Goal: Information Seeking & Learning: Find specific fact

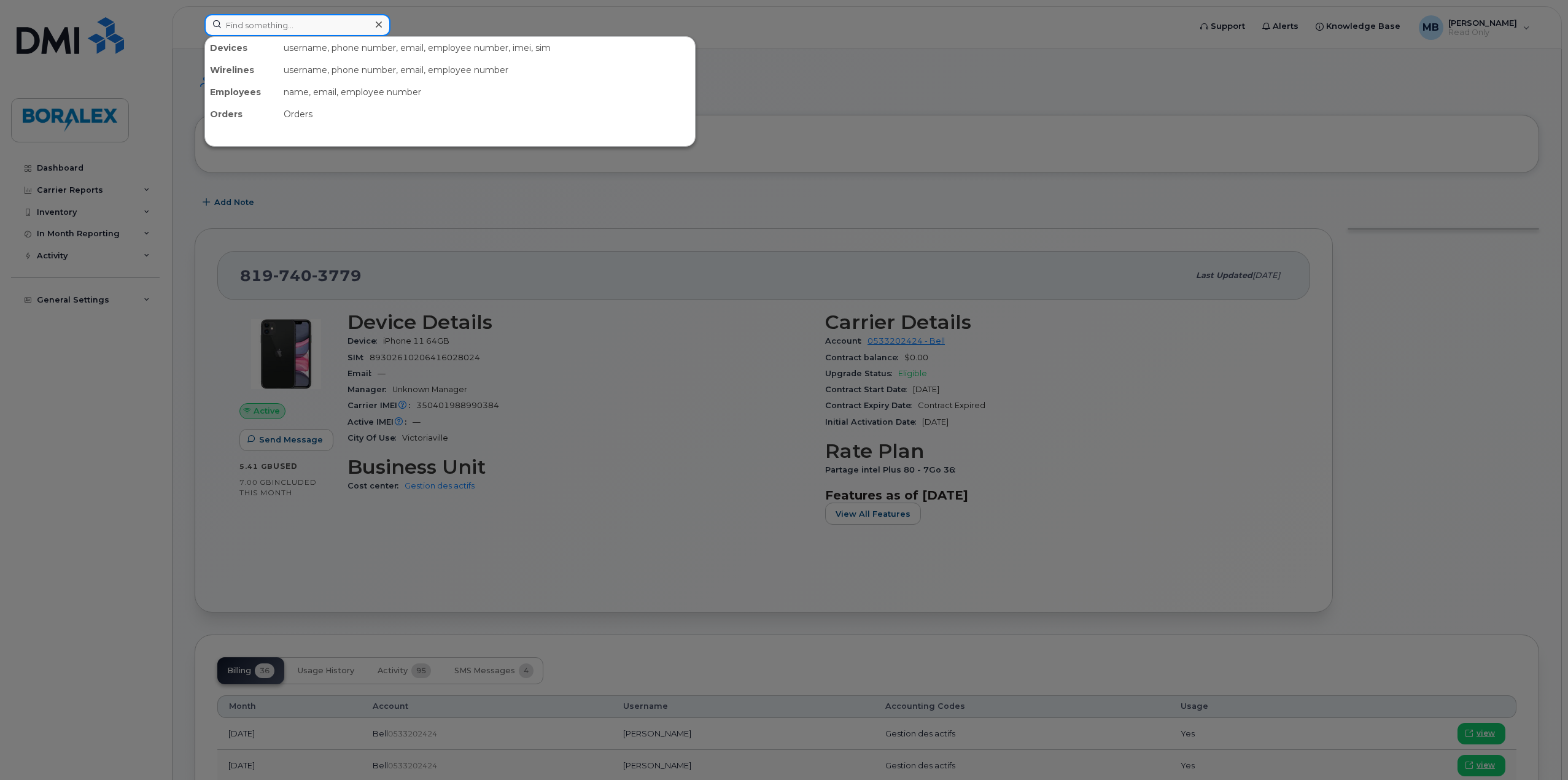
click at [285, 26] on input at bounding box center [297, 25] width 186 height 22
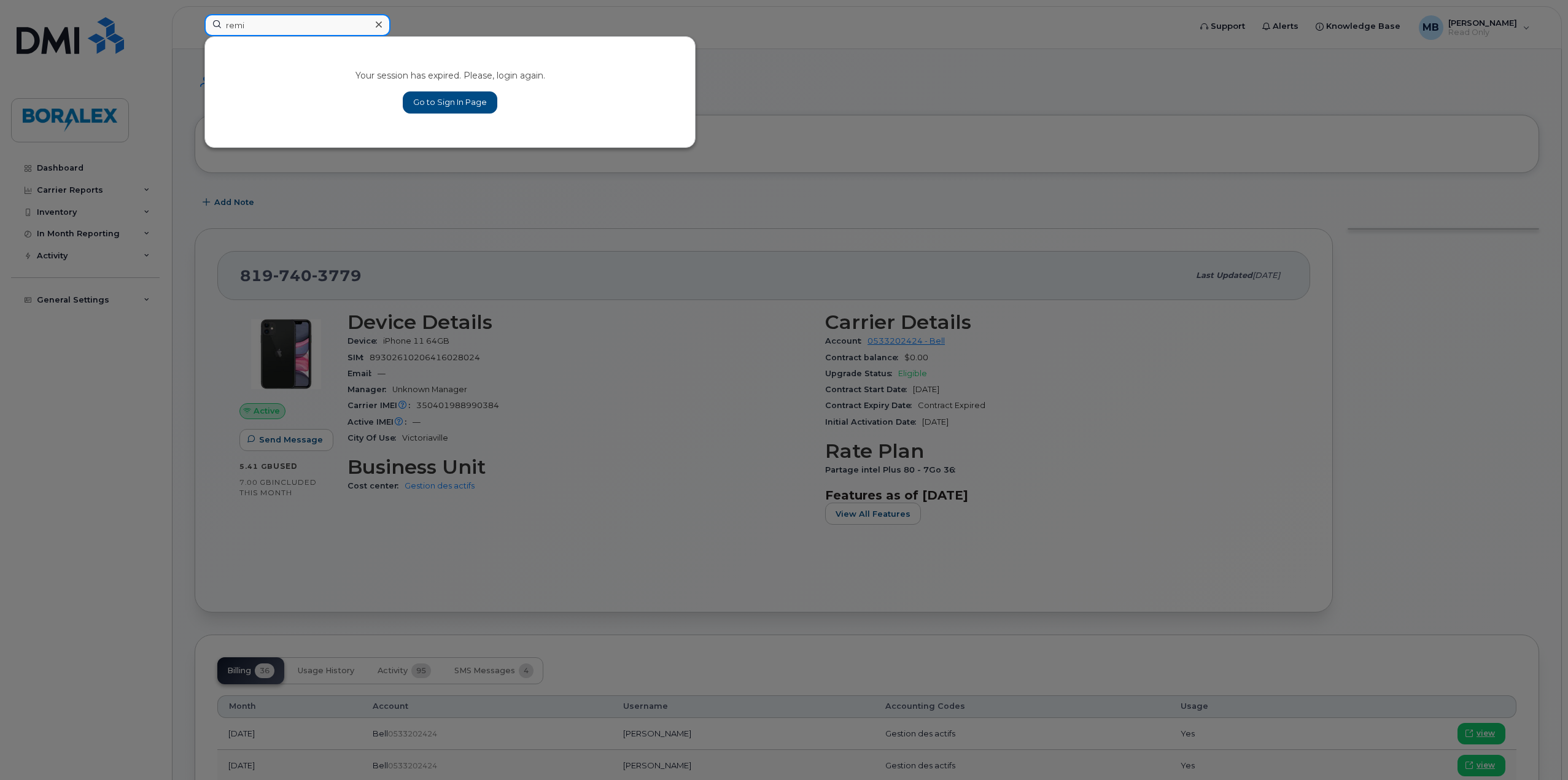
type input "remi"
click at [479, 98] on link "Go to Sign In Page" at bounding box center [450, 102] width 95 height 22
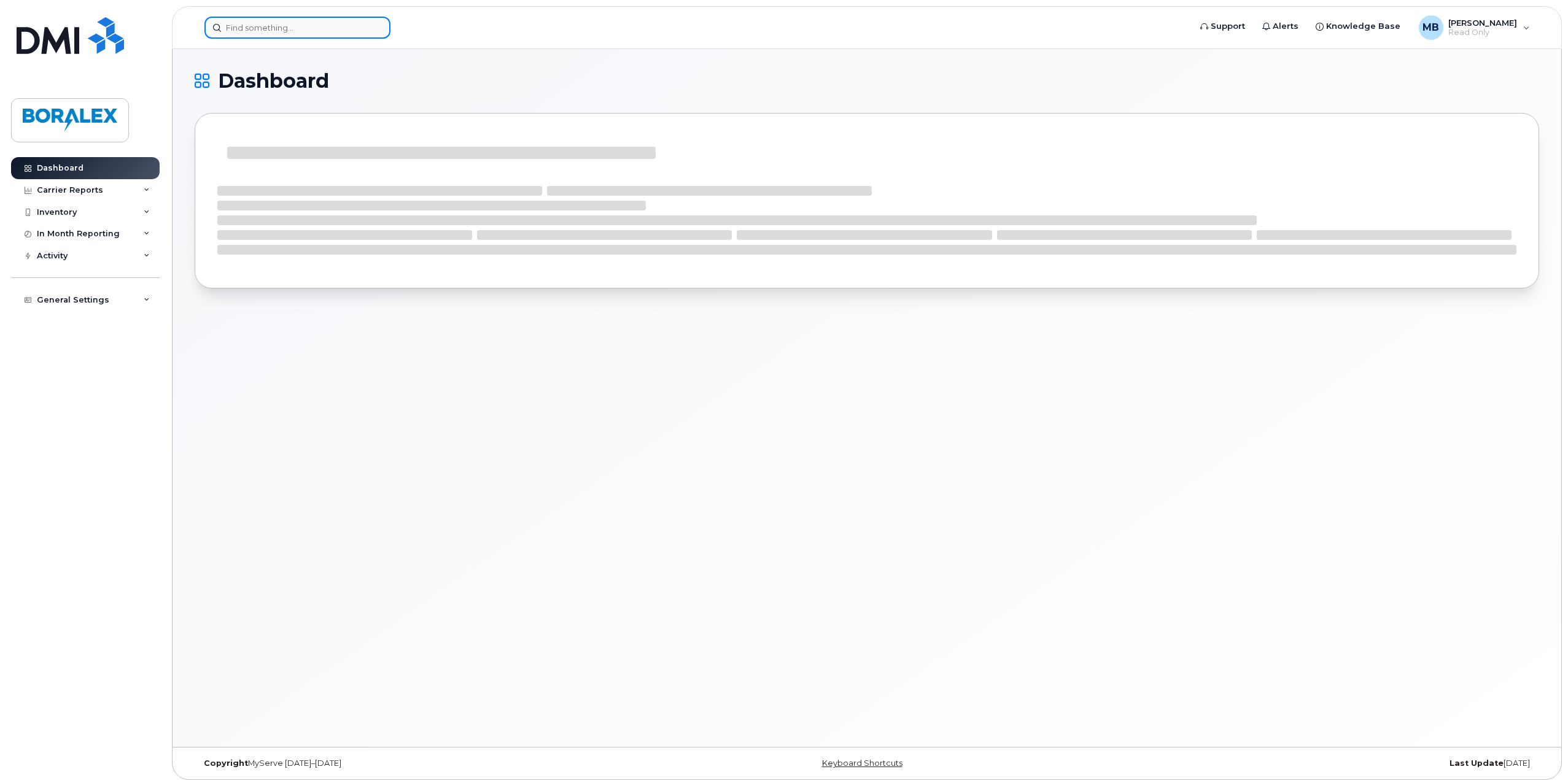
click at [269, 33] on input at bounding box center [297, 27] width 186 height 22
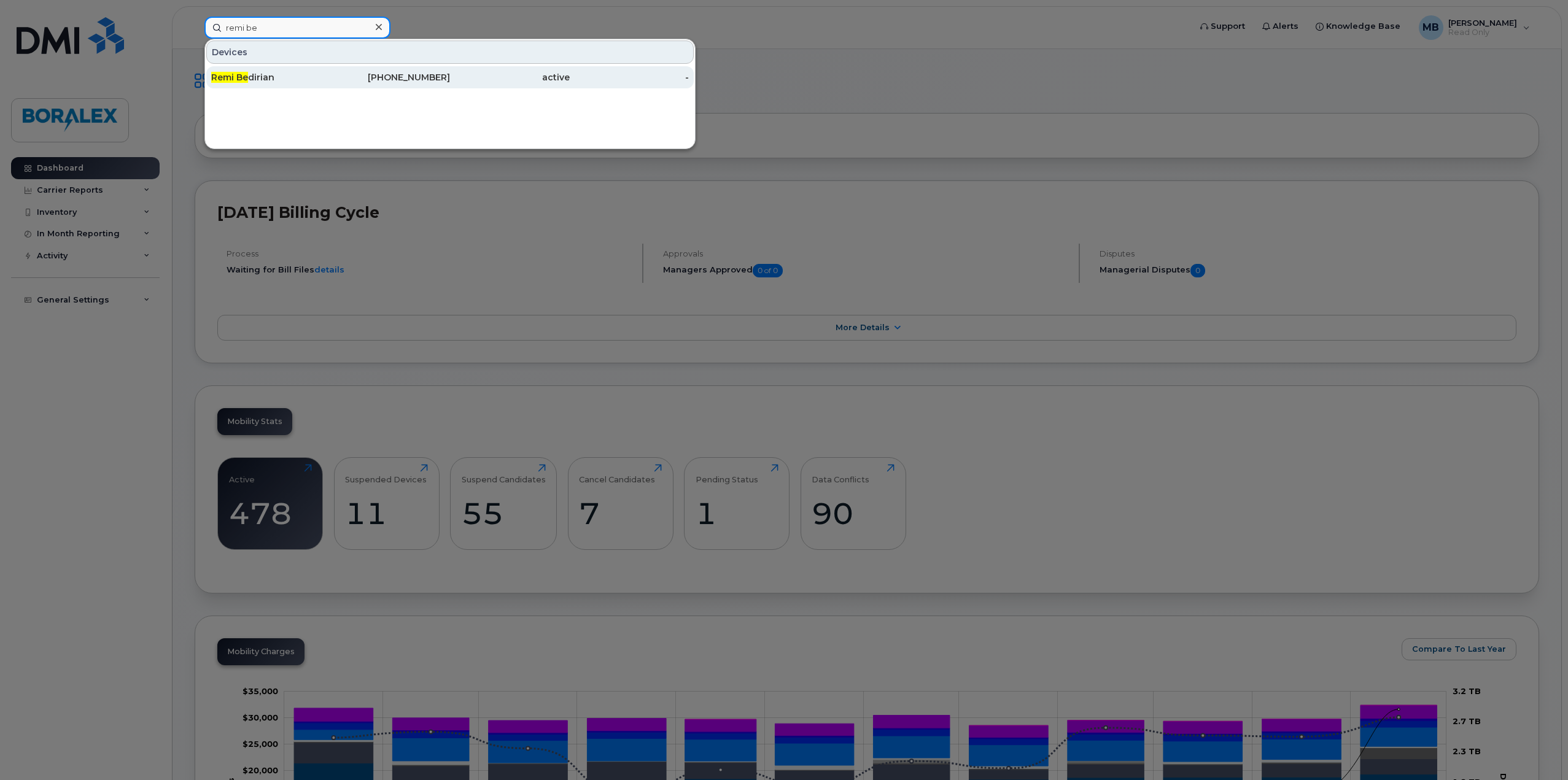
type input "remi be"
click at [249, 74] on div "Remi Be dirian" at bounding box center [271, 77] width 120 height 12
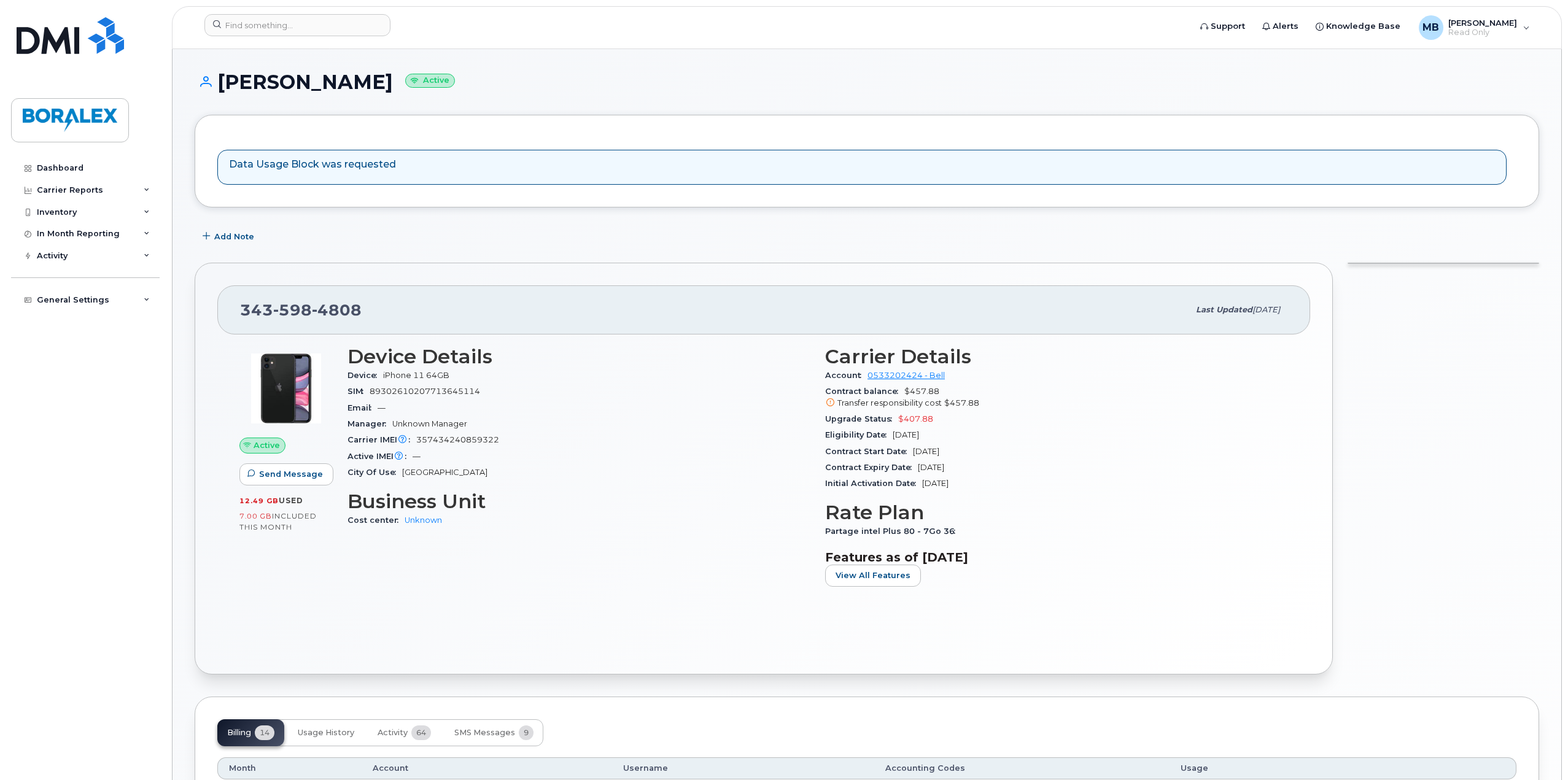
drag, startPoint x: 341, startPoint y: 83, endPoint x: 220, endPoint y: 85, distance: 121.0
click at [220, 85] on h1 "Remi Bedirian Active" at bounding box center [867, 82] width 1345 height 21
copy h1 "Remi Bedirian"
